Goal: Task Accomplishment & Management: Manage account settings

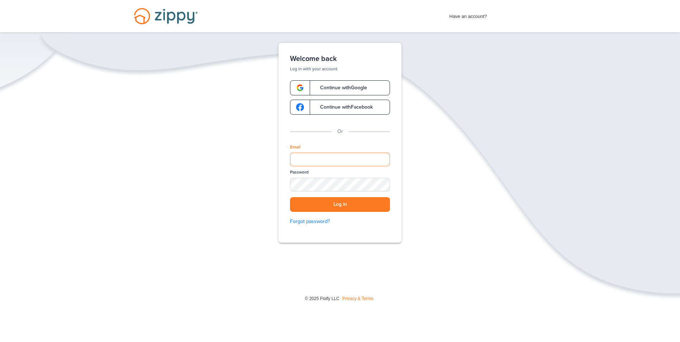
click at [323, 160] on input "Email" at bounding box center [340, 160] width 100 height 14
type input "**********"
click at [290, 197] on button "Log in" at bounding box center [340, 204] width 100 height 15
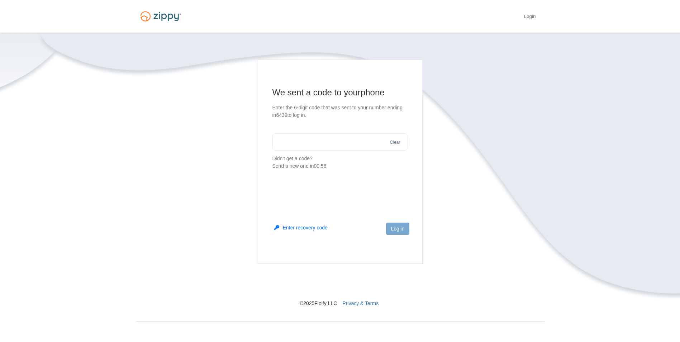
click at [339, 143] on input "text" at bounding box center [339, 141] width 135 height 17
type input "******"
click at [398, 225] on button "Log in" at bounding box center [397, 228] width 23 height 12
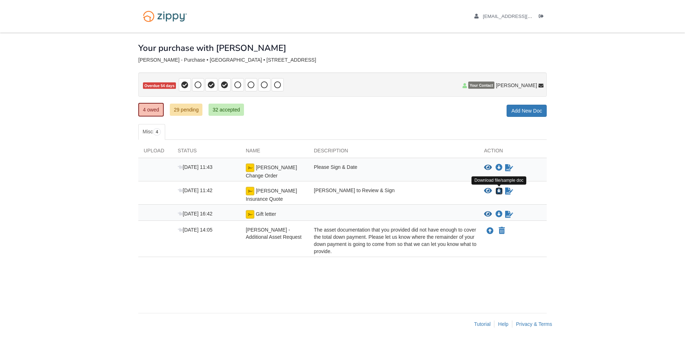
click at [498, 191] on icon "Download Figueroa Insurance Quote" at bounding box center [498, 190] width 7 height 7
click at [498, 168] on icon "Download Figueroa Change Order" at bounding box center [498, 167] width 7 height 7
click at [509, 192] on icon "Sign Form" at bounding box center [509, 190] width 8 height 7
click at [509, 168] on icon "Sign Form" at bounding box center [509, 167] width 8 height 7
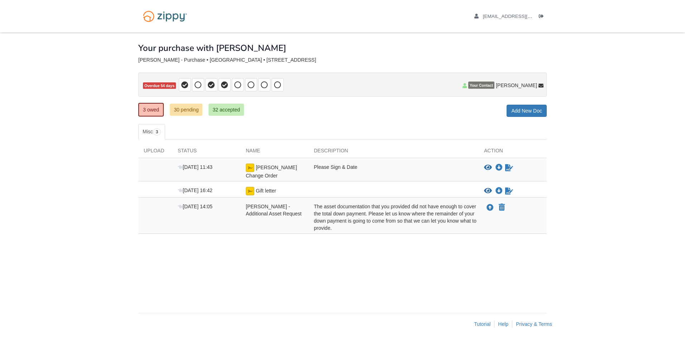
click at [341, 270] on div "× × × Pending Add Document Notice document will be included in the email sent t…" at bounding box center [342, 169] width 408 height 273
click at [188, 292] on div "× × × Pending Add Document Notice document will be included in the email sent t…" at bounding box center [342, 169] width 408 height 273
click at [543, 15] on icon "Log out" at bounding box center [541, 16] width 5 height 5
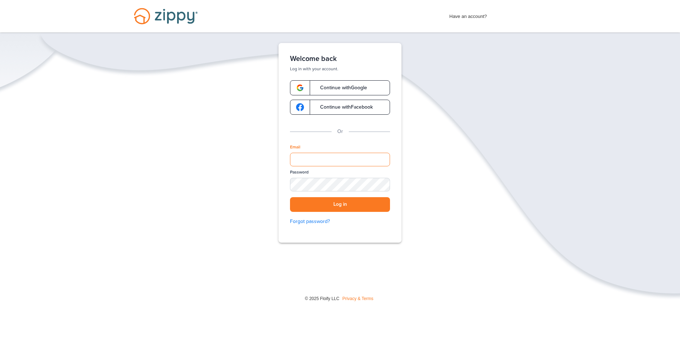
click at [327, 158] on input "Email" at bounding box center [340, 160] width 100 height 14
type input "**********"
click at [383, 184] on div "SHOW" at bounding box center [381, 185] width 16 height 7
click at [370, 205] on button "Log in" at bounding box center [340, 204] width 100 height 15
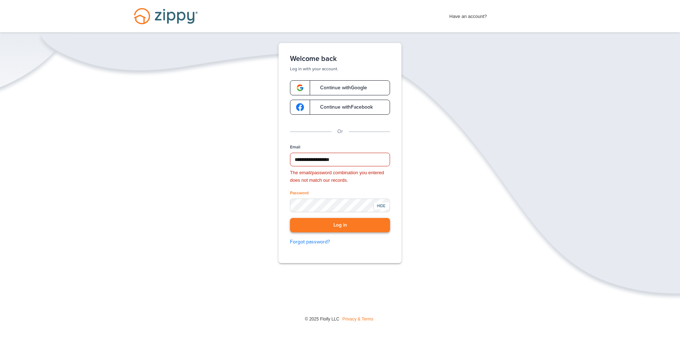
click at [311, 221] on button "Log in" at bounding box center [340, 225] width 100 height 15
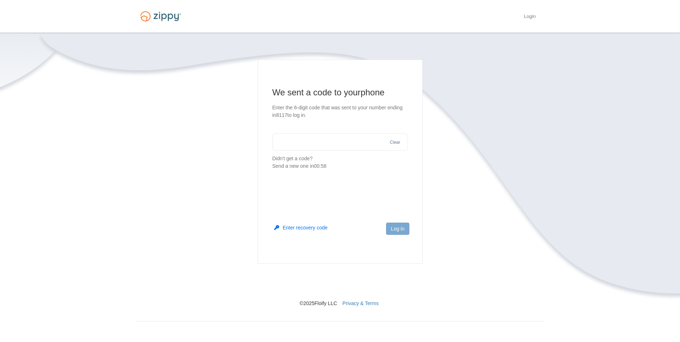
click at [336, 140] on input "text" at bounding box center [339, 141] width 135 height 17
type input "******"
click at [404, 231] on button "Log in" at bounding box center [397, 228] width 23 height 12
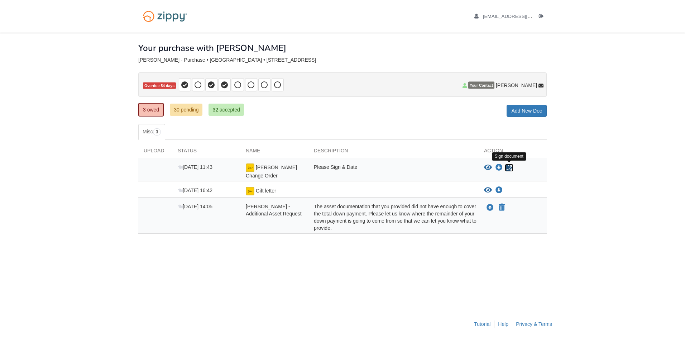
click at [507, 168] on icon "Sign Form" at bounding box center [509, 167] width 8 height 7
click at [543, 16] on icon "Log out" at bounding box center [541, 16] width 5 height 5
